Goal: Book appointment/travel/reservation

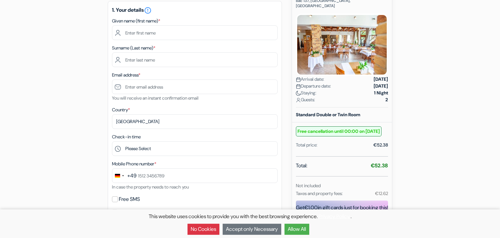
scroll to position [103, 0]
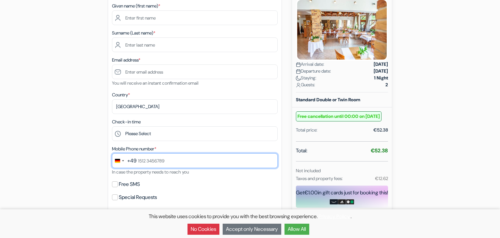
click at [160, 160] on input "text" at bounding box center [195, 160] width 166 height 15
type input "[PHONE_NUMBER]"
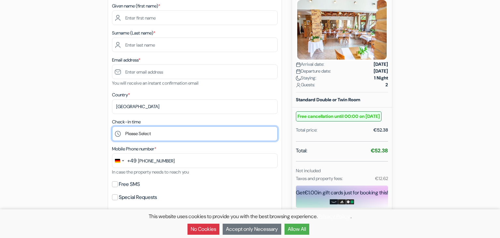
click at [112, 126] on select "Please Select 12:00 13:00 14:00 15:00 16:00 17:00 18:00 19:00 20:00 21:00 22:00" at bounding box center [195, 133] width 166 height 15
select select "21"
click option "21:00" at bounding box center [0, 0] width 0 height 0
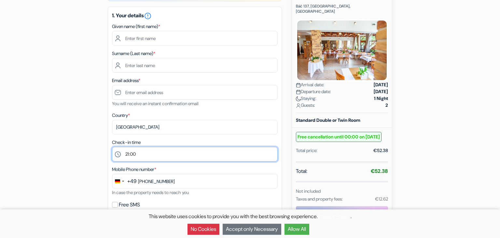
scroll to position [69, 0]
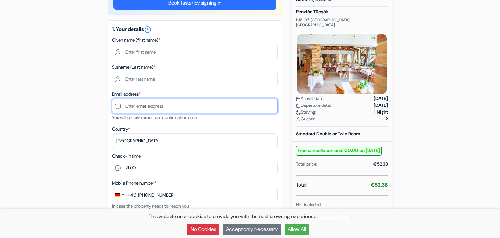
click at [140, 103] on input "text" at bounding box center [195, 106] width 166 height 15
type input "tizi"
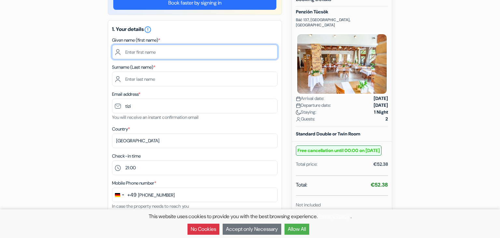
type input "[PERSON_NAME]"
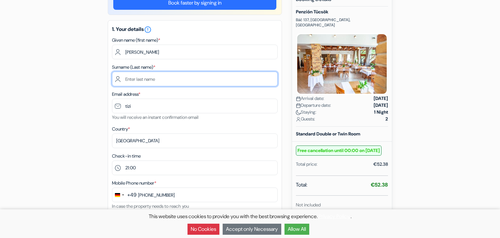
type input "[PERSON_NAME]"
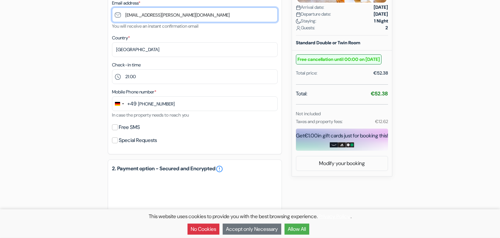
scroll to position [172, 0]
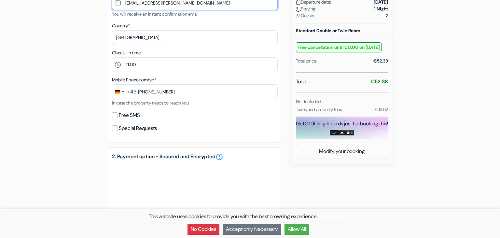
type input "[EMAIL_ADDRESS][PERSON_NAME][DOMAIN_NAME]"
click at [126, 115] on label "Free SMS" at bounding box center [129, 115] width 21 height 9
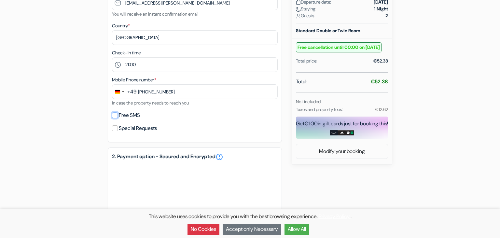
click at [118, 115] on input "Free SMS" at bounding box center [115, 115] width 6 height 6
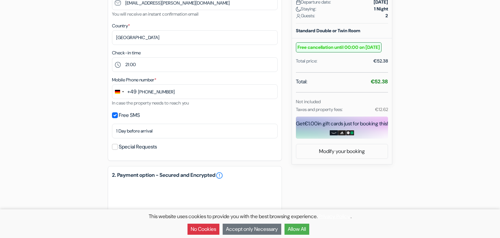
click at [126, 115] on label "Free SMS" at bounding box center [129, 115] width 21 height 9
click at [118, 115] on input "Free SMS" at bounding box center [115, 115] width 6 height 6
checkbox input "false"
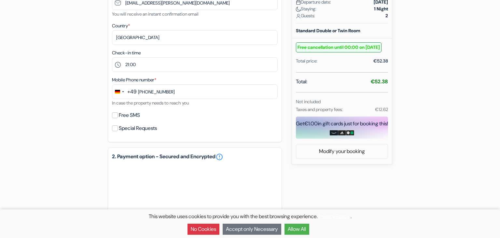
click at [118, 128] on div "Special Requests" at bounding box center [195, 128] width 166 height 9
click at [116, 128] on input "Special Requests" at bounding box center [115, 128] width 6 height 6
checkbox input "true"
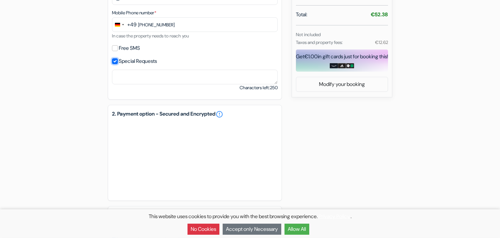
scroll to position [241, 0]
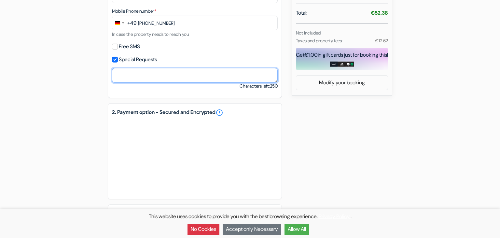
click at [129, 76] on textarea at bounding box center [195, 75] width 166 height 15
drag, startPoint x: 203, startPoint y: 75, endPoint x: 106, endPoint y: 68, distance: 97.3
click at [112, 68] on textarea "Question: How long is your Sauna open?" at bounding box center [195, 75] width 166 height 15
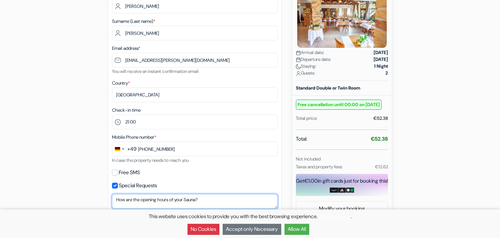
scroll to position [62, 0]
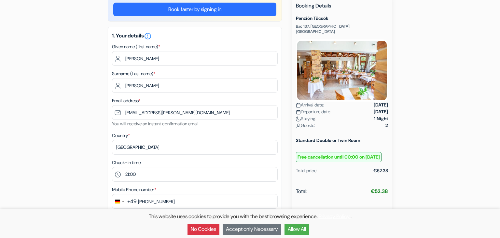
type textarea "How are the opening hours of your Sauna?"
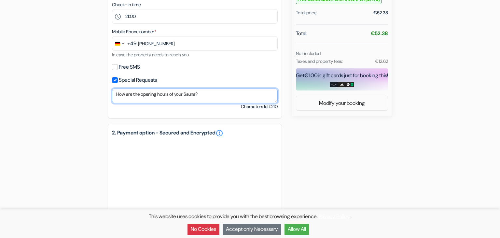
scroll to position [268, 0]
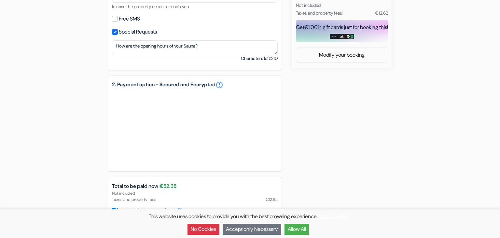
click at [333, 145] on div "add_box Penzión Tücsök Báč 137, [GEOGRAPHIC_DATA], [GEOGRAPHIC_DATA] Property D…" at bounding box center [250, 28] width 430 height 475
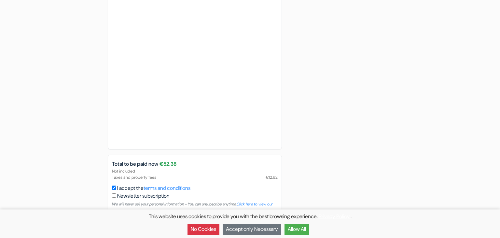
scroll to position [406, 0]
